Goal: Task Accomplishment & Management: Manage account settings

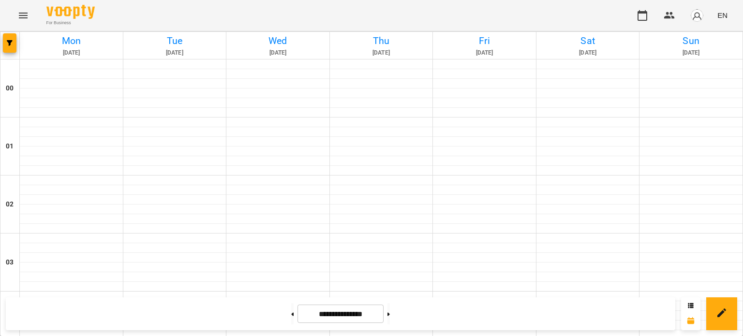
scroll to position [906, 0]
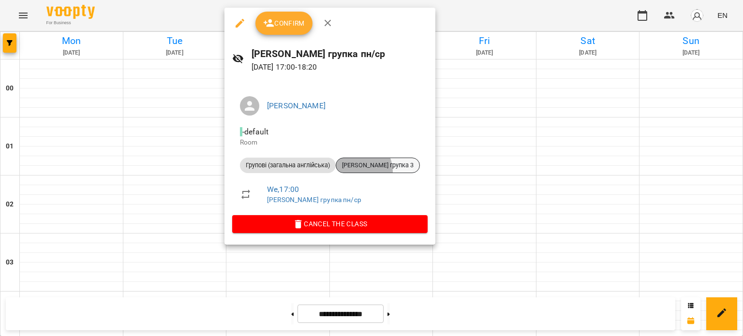
click at [357, 172] on div "[PERSON_NAME] групка 3" at bounding box center [378, 165] width 84 height 15
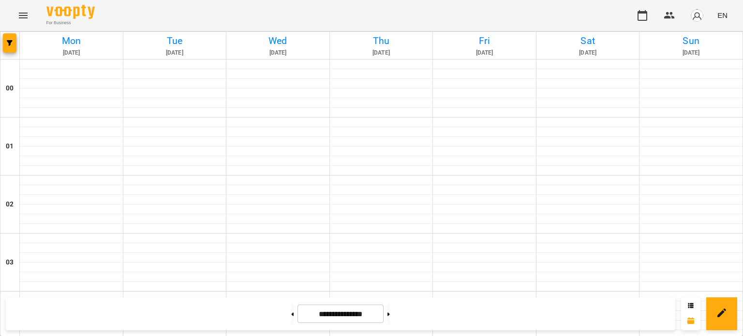
scroll to position [787, 0]
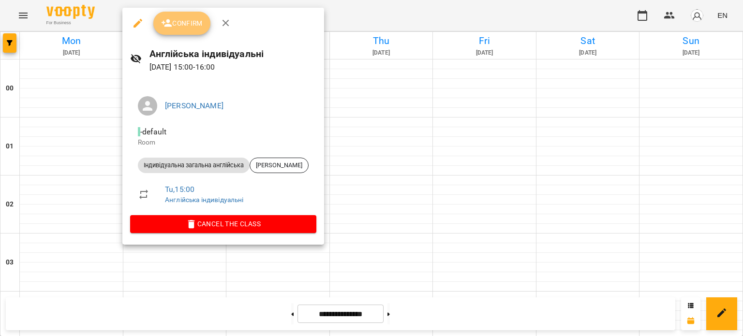
click at [180, 23] on span "Confirm" at bounding box center [182, 23] width 42 height 12
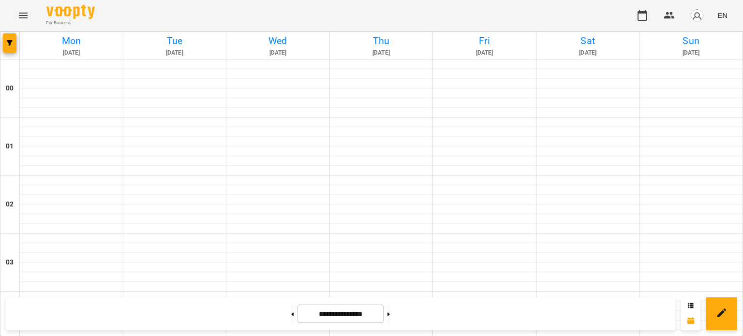
scroll to position [860, 0]
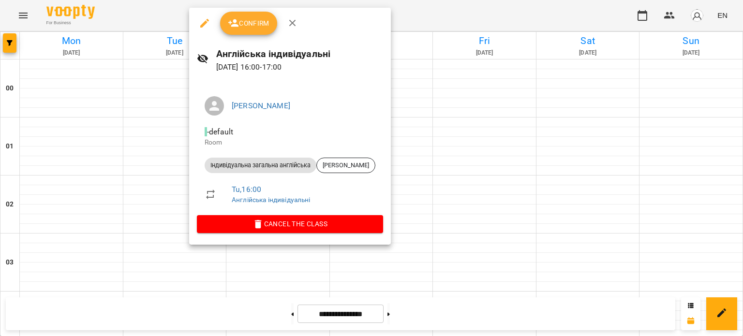
click at [251, 24] on span "Confirm" at bounding box center [249, 23] width 42 height 12
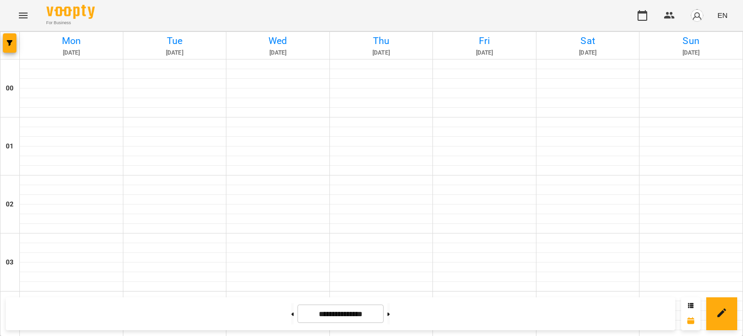
scroll to position [875, 0]
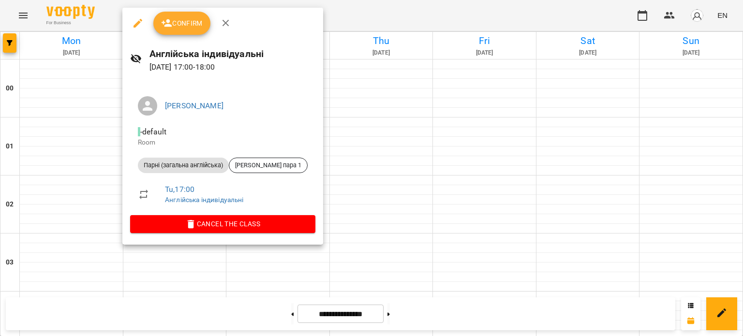
click at [193, 25] on span "Confirm" at bounding box center [182, 23] width 42 height 12
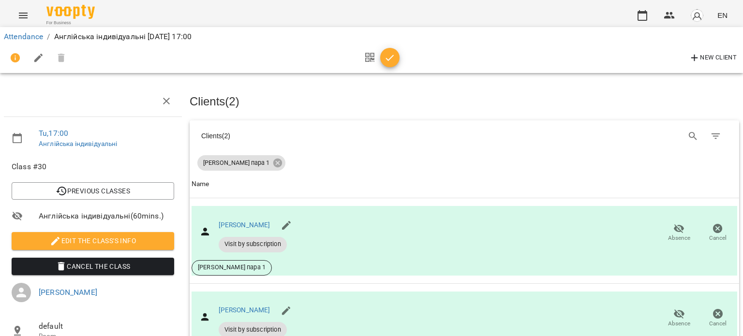
scroll to position [100, 0]
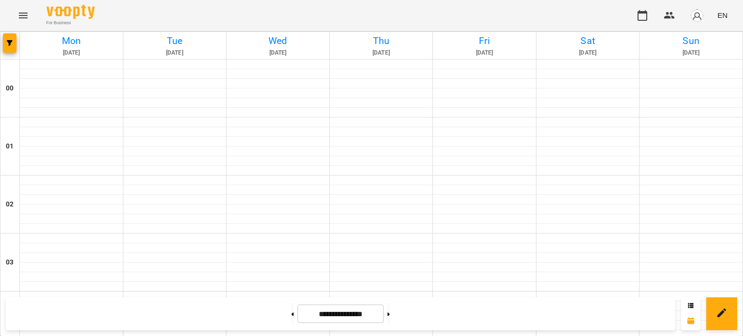
scroll to position [1035, 0]
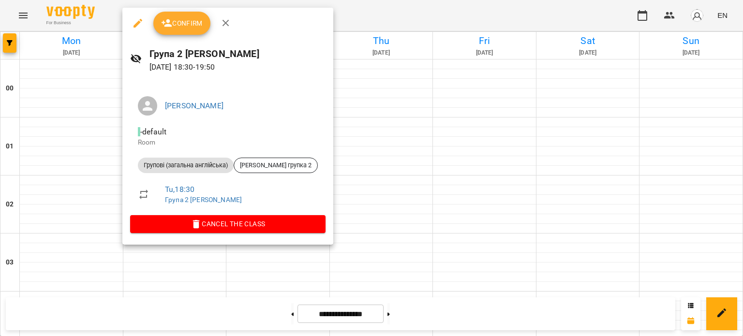
click at [187, 30] on button "Confirm" at bounding box center [181, 23] width 57 height 23
